Goal: Task Accomplishment & Management: Use online tool/utility

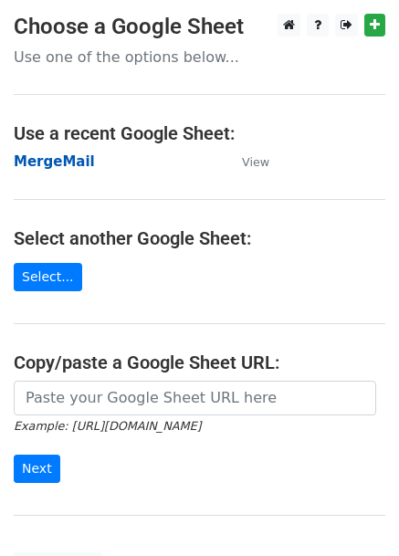
click at [79, 162] on strong "MergeMail" at bounding box center [54, 161] width 81 height 16
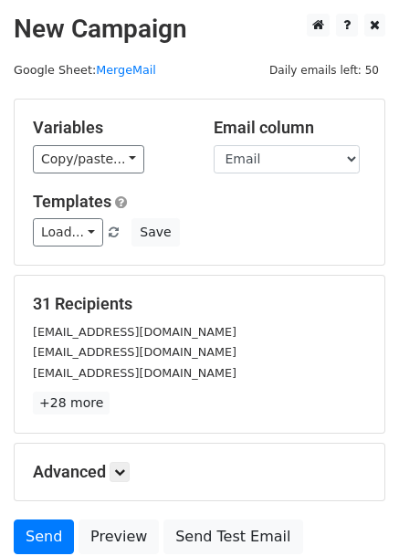
click at [141, 59] on main "New Campaign Daily emails left: 50 Google Sheet: MergeMail Variables Copy/paste…" at bounding box center [199, 289] width 399 height 550
click at [141, 67] on link "MergeMail" at bounding box center [126, 70] width 60 height 14
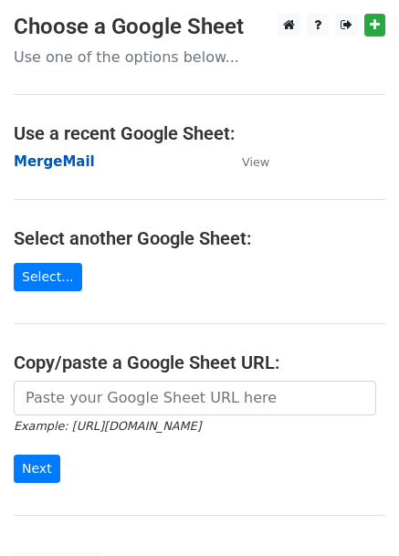
click at [42, 163] on strong "MergeMail" at bounding box center [54, 161] width 81 height 16
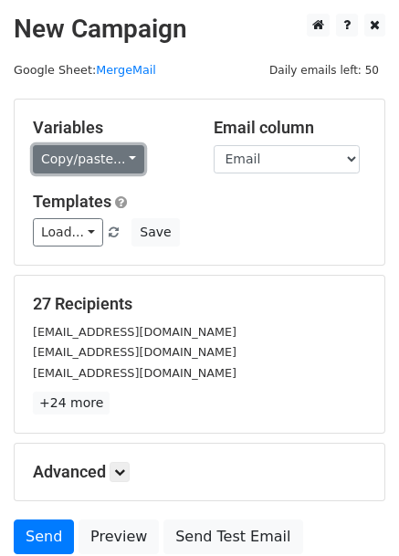
click at [102, 168] on link "Copy/paste..." at bounding box center [88, 159] width 111 height 28
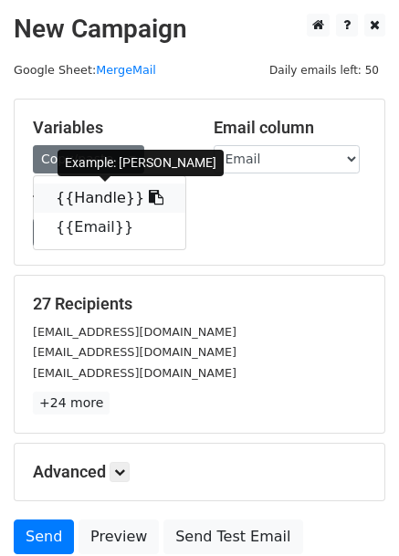
click at [108, 193] on link "{{Handle}}" at bounding box center [110, 197] width 152 height 29
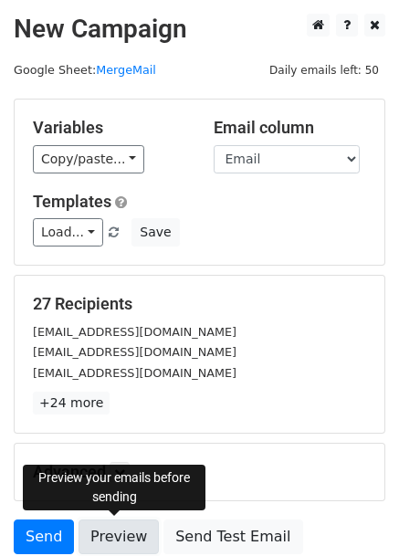
click at [128, 523] on link "Preview" at bounding box center [119, 536] width 80 height 35
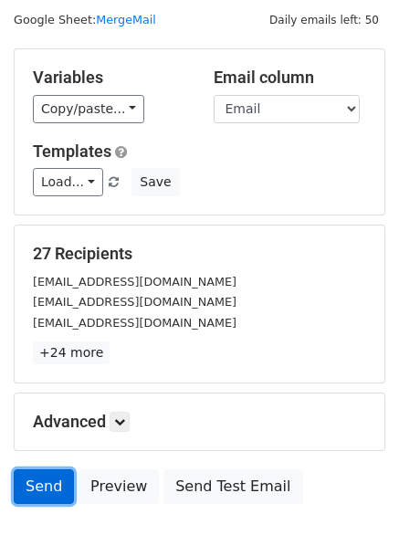
scroll to position [91, 0]
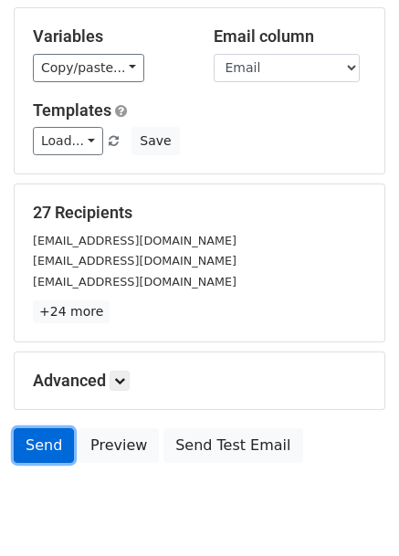
click at [42, 441] on link "Send" at bounding box center [44, 445] width 60 height 35
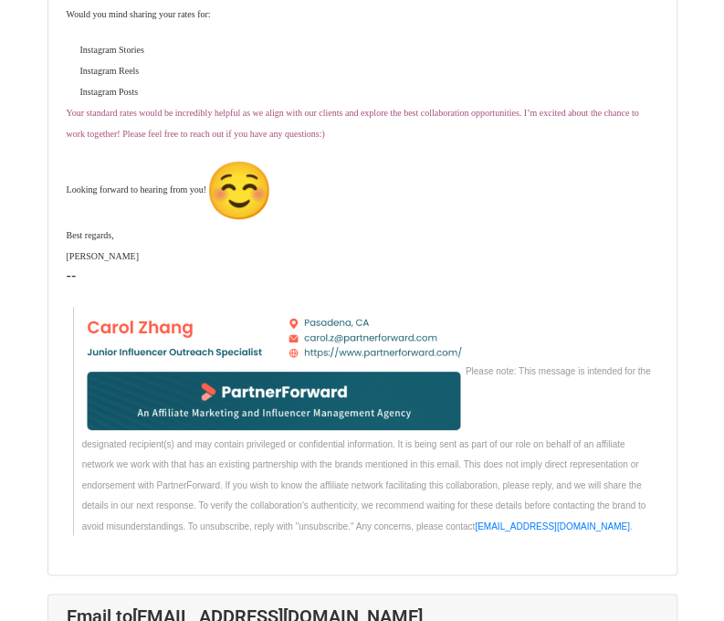
scroll to position [9037, 0]
